Goal: Task Accomplishment & Management: Manage account settings

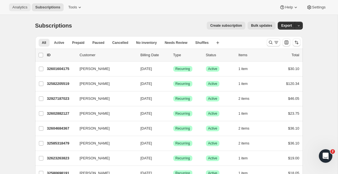
click at [24, 8] on span "Analytics" at bounding box center [19, 7] width 15 height 5
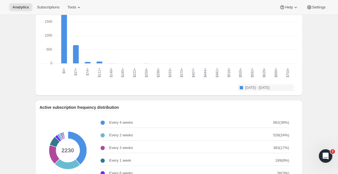
scroll to position [691, 0]
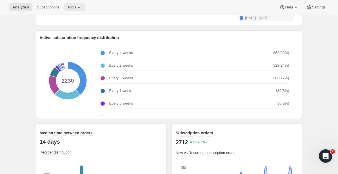
click at [74, 11] on button "Tools" at bounding box center [74, 7] width 21 height 8
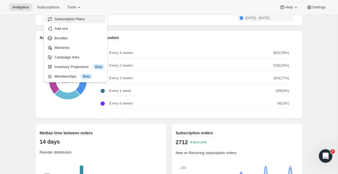
click at [74, 19] on span "Subscription Plans" at bounding box center [69, 19] width 30 height 4
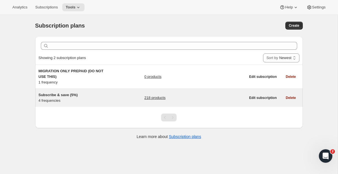
click at [76, 92] on div "Subscribe & save (5%) 4 frequencies 218 products Edit subscription Delete" at bounding box center [169, 98] width 268 height 18
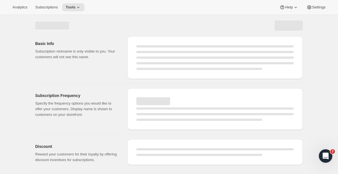
select select "WEEK"
select select "MONTH"
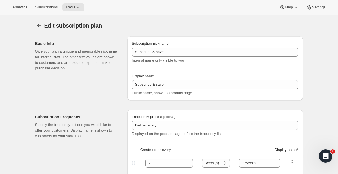
checkbox input "true"
type input "Subscribe & save (5%)"
type input "Subscribe & Save"
type input "1"
type input "1 week"
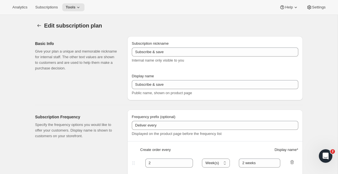
type input "2"
select select "WEEK"
type input "2 weeks"
type input "5"
select select "WEEK"
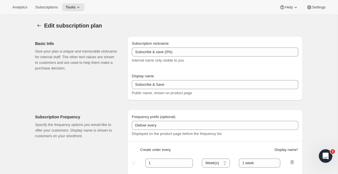
select select "WEEK"
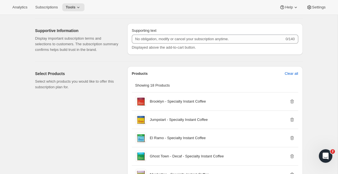
scroll to position [332, 0]
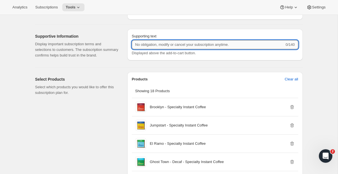
click at [158, 45] on input "Supporting text" at bounding box center [208, 44] width 153 height 9
click at [146, 57] on div "Supporting text 0/140 Displayed above the add-to-cart button." at bounding box center [214, 45] width 175 height 32
click at [154, 45] on input "Supporting text" at bounding box center [208, 44] width 153 height 9
click at [150, 54] on span "Displayed above the add-to-cart button." at bounding box center [164, 53] width 64 height 4
click at [155, 46] on input "Supporting text" at bounding box center [208, 44] width 153 height 9
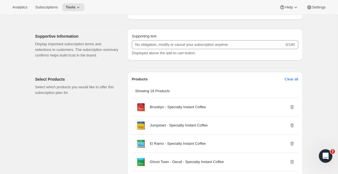
click at [158, 63] on div "Supporting text 0/140 Displayed above the add-to-cart button." at bounding box center [214, 46] width 175 height 34
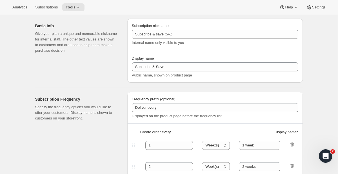
scroll to position [0, 0]
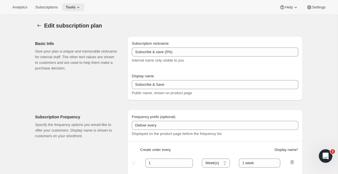
click at [81, 6] on icon at bounding box center [78, 8] width 6 height 6
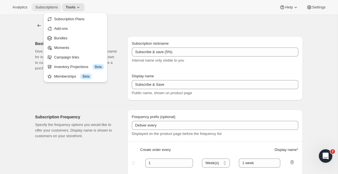
click at [51, 5] on button "Subscriptions" at bounding box center [46, 7] width 29 height 8
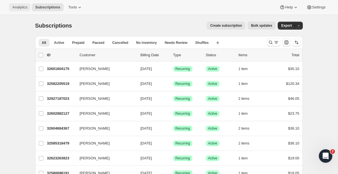
click at [18, 7] on span "Analytics" at bounding box center [19, 7] width 15 height 5
